Goal: Navigation & Orientation: Understand site structure

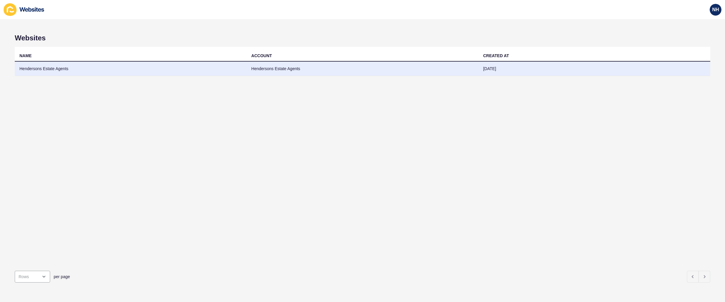
click at [28, 70] on td "Hendersons Estate Agents" at bounding box center [131, 69] width 232 height 14
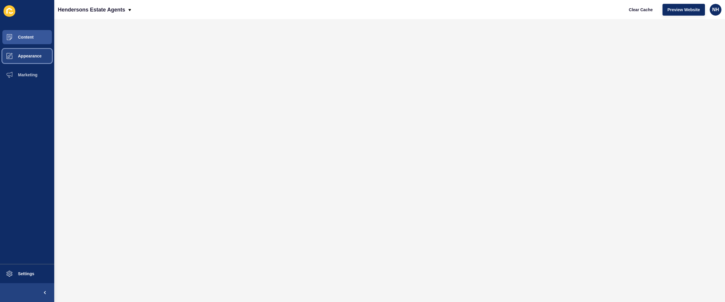
click at [36, 58] on span "Appearance" at bounding box center [20, 56] width 42 height 5
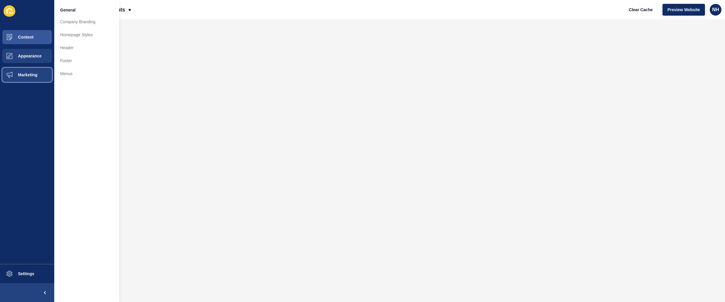
click at [36, 74] on span "Marketing" at bounding box center [18, 75] width 38 height 5
click at [85, 91] on link "Submissions" at bounding box center [86, 91] width 65 height 13
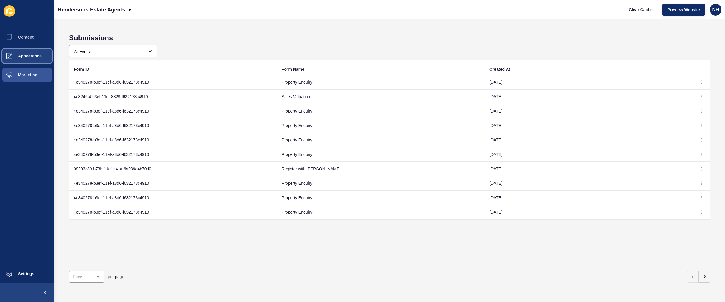
click at [32, 59] on button "Appearance" at bounding box center [27, 56] width 54 height 19
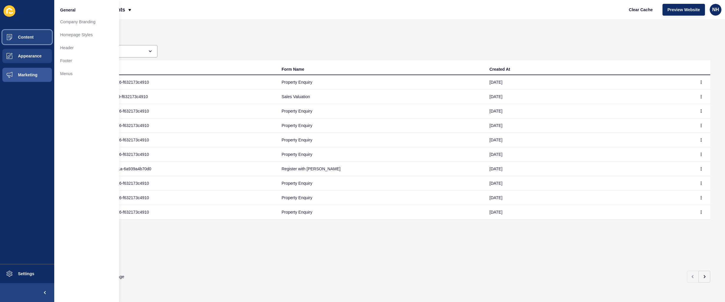
click at [30, 36] on span "Content" at bounding box center [16, 37] width 35 height 5
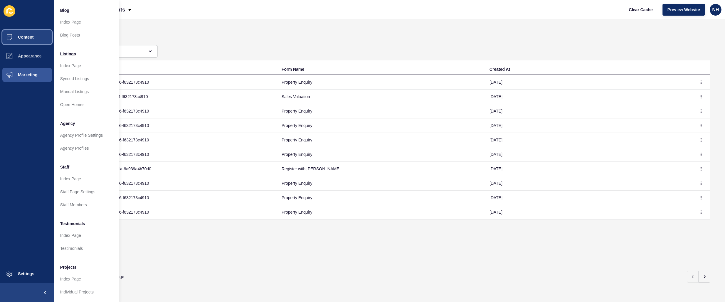
scroll to position [48, 0]
click at [84, 231] on link "Index Page" at bounding box center [86, 235] width 65 height 13
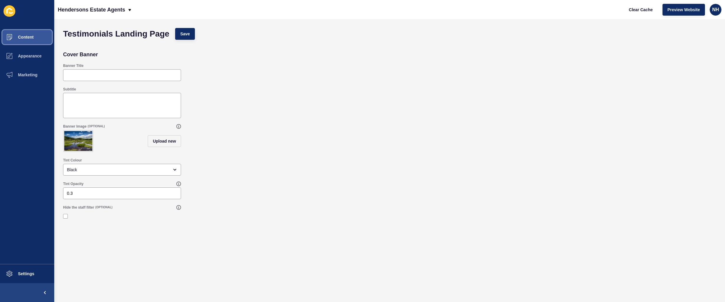
click at [30, 38] on span "Content" at bounding box center [16, 37] width 35 height 5
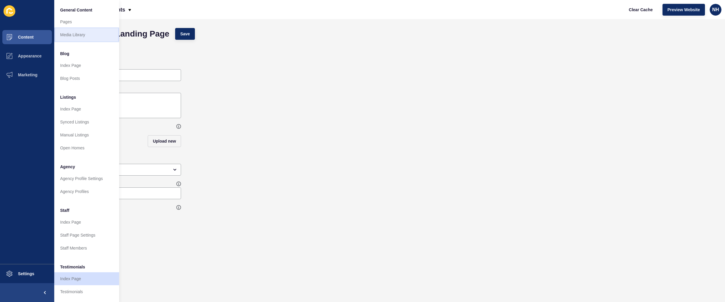
click at [83, 36] on link "Media Library" at bounding box center [86, 34] width 65 height 13
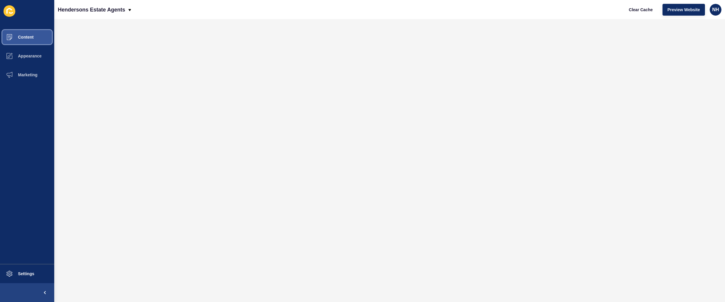
click at [37, 36] on button "Content" at bounding box center [27, 37] width 54 height 19
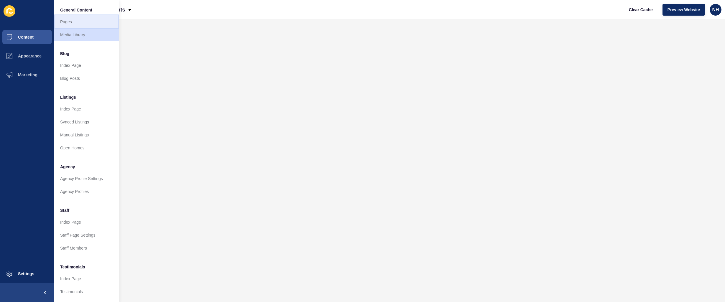
click at [74, 24] on link "Pages" at bounding box center [86, 21] width 65 height 13
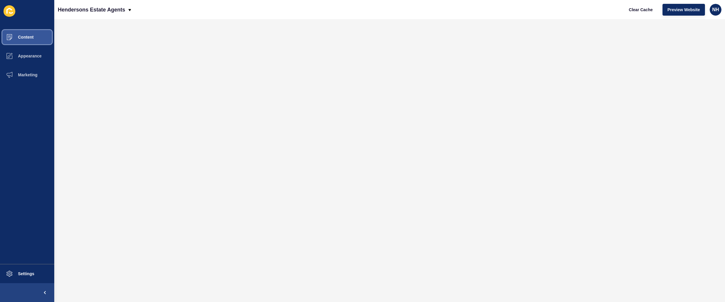
click at [18, 36] on span "Content" at bounding box center [16, 37] width 35 height 5
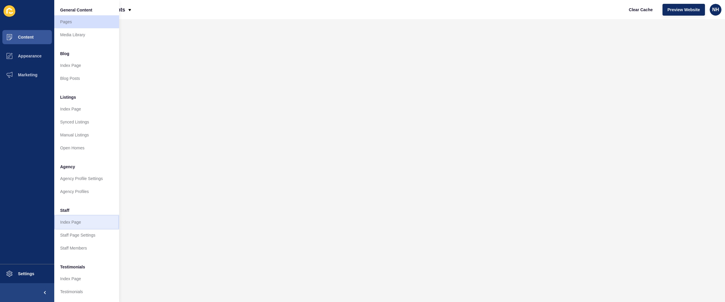
click at [88, 220] on link "Index Page" at bounding box center [86, 222] width 65 height 13
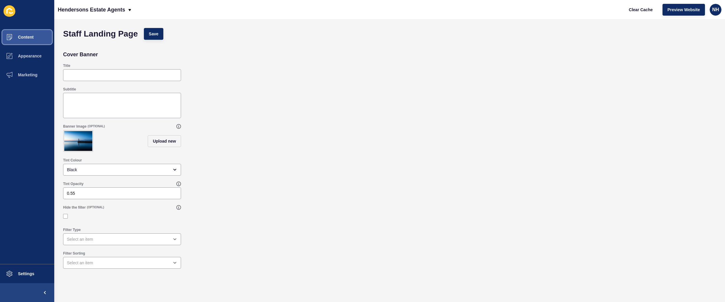
click at [39, 36] on button "Content" at bounding box center [27, 37] width 54 height 19
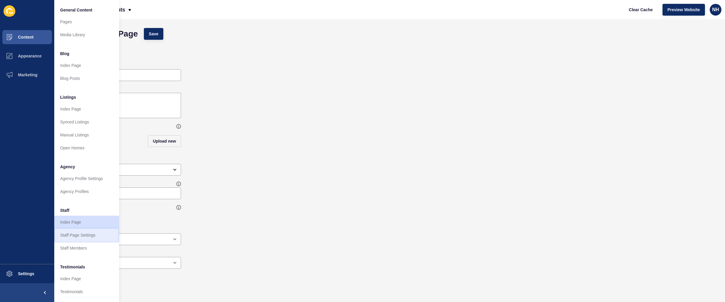
click at [92, 234] on link "Staff Page Settings" at bounding box center [86, 235] width 65 height 13
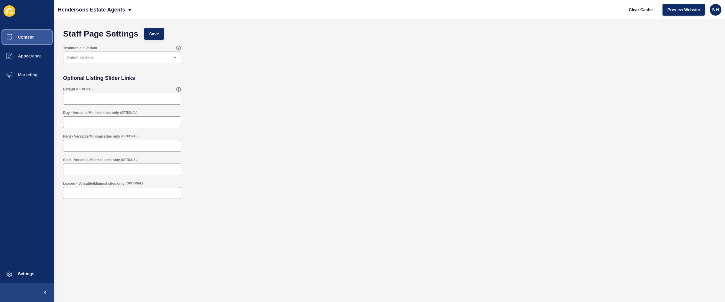
click at [39, 34] on button "Content" at bounding box center [27, 37] width 54 height 19
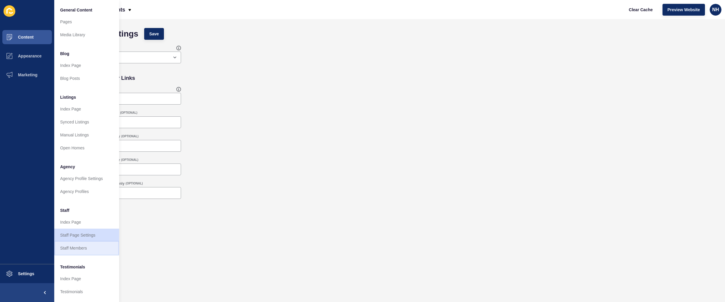
click at [89, 245] on link "Staff Members" at bounding box center [86, 248] width 65 height 13
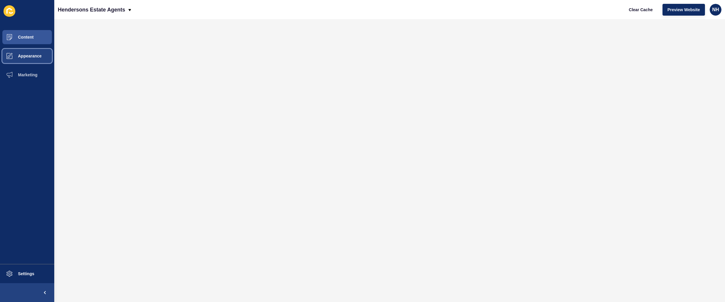
click at [34, 49] on button "Appearance" at bounding box center [27, 56] width 54 height 19
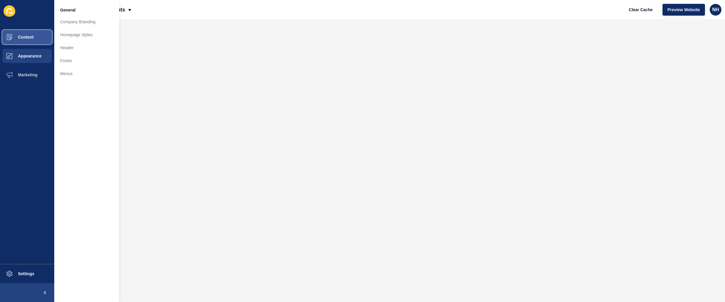
click at [35, 39] on button "Content" at bounding box center [27, 37] width 54 height 19
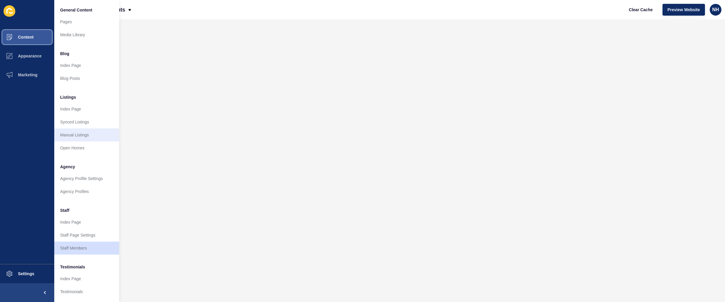
scroll to position [48, 0]
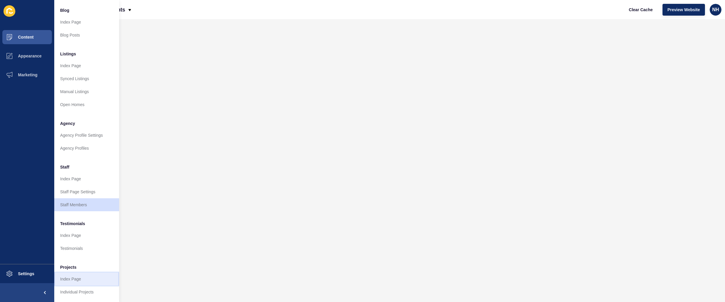
click at [89, 275] on link "Index Page" at bounding box center [86, 279] width 65 height 13
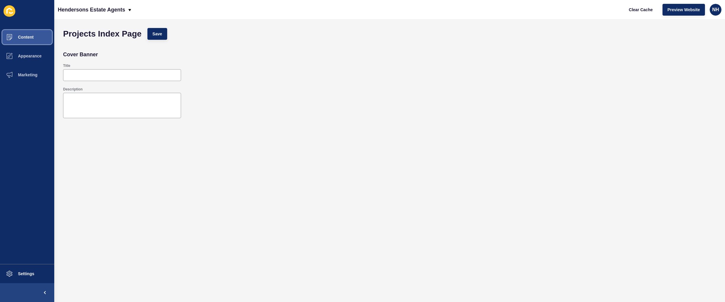
click at [38, 39] on button "Content" at bounding box center [27, 37] width 54 height 19
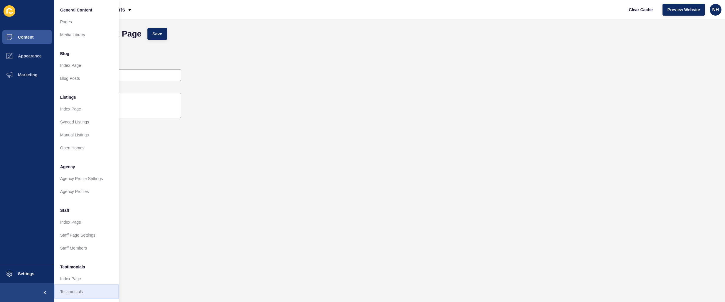
click at [81, 290] on link "Testimonials" at bounding box center [86, 291] width 65 height 13
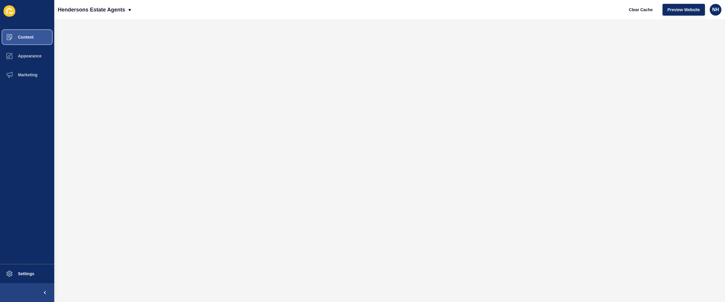
click at [27, 33] on button "Content" at bounding box center [27, 37] width 54 height 19
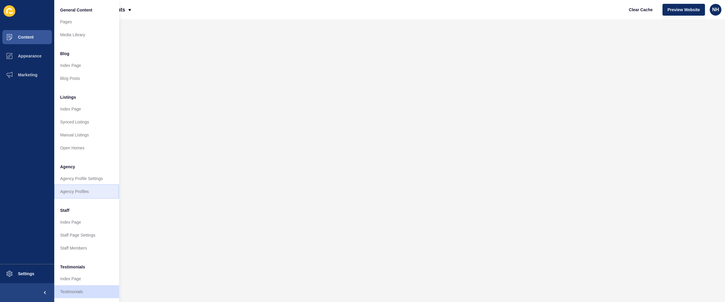
click at [90, 190] on link "Agency Profiles" at bounding box center [86, 191] width 65 height 13
